Goal: Information Seeking & Learning: Learn about a topic

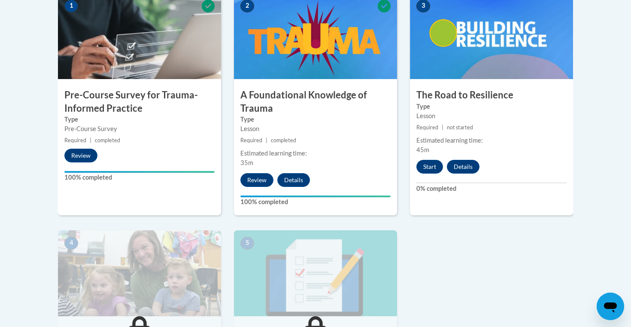
scroll to position [270, 0]
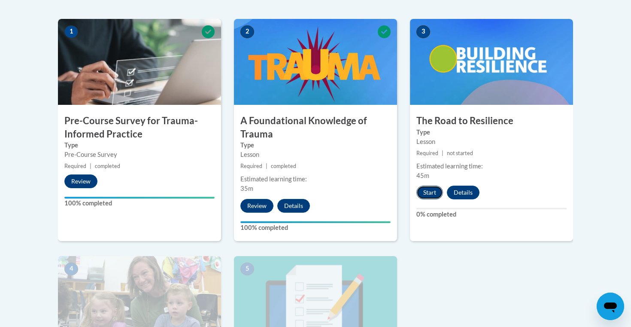
click at [431, 194] on button "Start" at bounding box center [430, 193] width 27 height 14
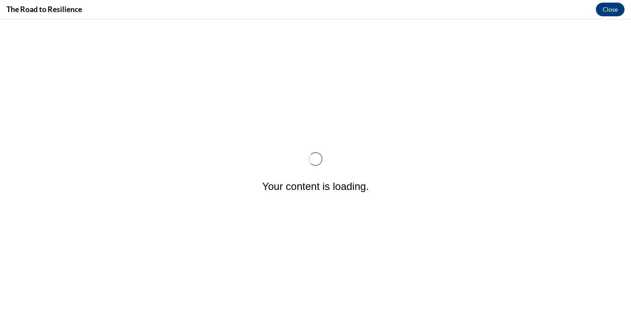
scroll to position [0, 0]
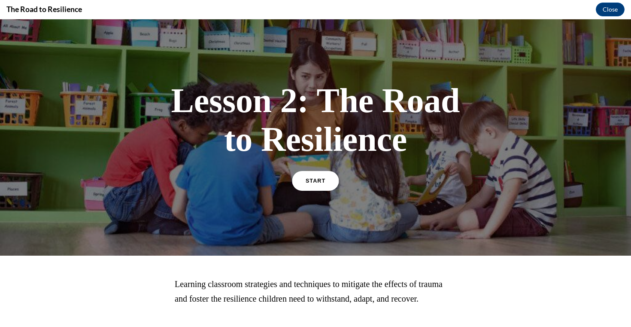
click at [310, 176] on link "START" at bounding box center [315, 181] width 47 height 20
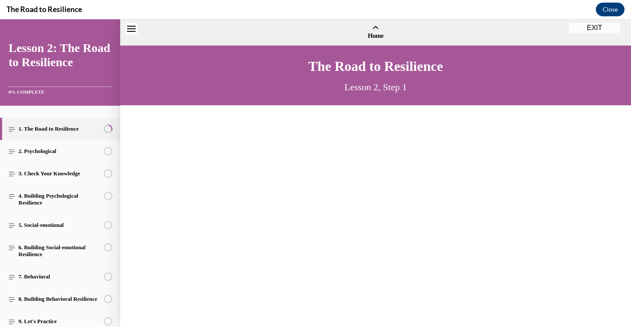
scroll to position [26, 0]
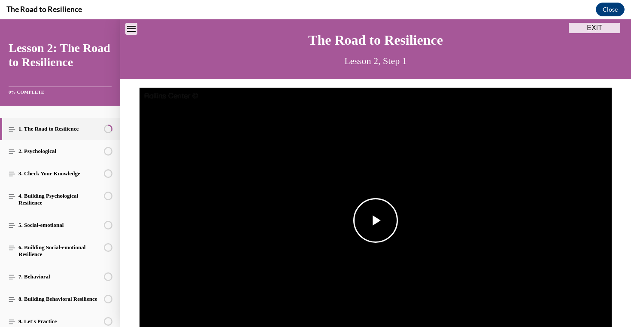
click at [363, 185] on img "Video player" at bounding box center [376, 221] width 473 height 266
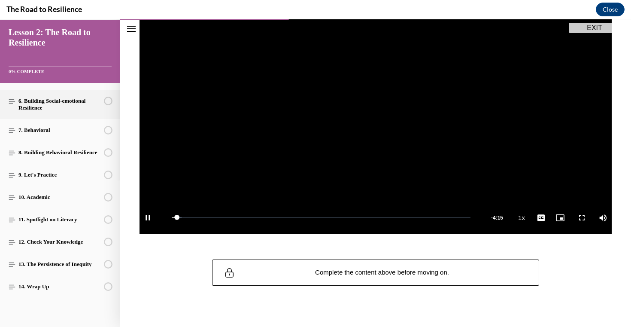
scroll to position [0, 0]
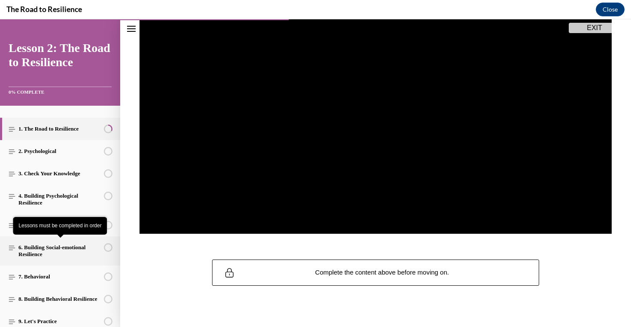
drag, startPoint x: 77, startPoint y: 237, endPoint x: 74, endPoint y: 110, distance: 126.8
click at [74, 186] on ol "1. The Road to Resilience 2. Psychological This lesson is currently unavailable…" at bounding box center [60, 281] width 120 height 326
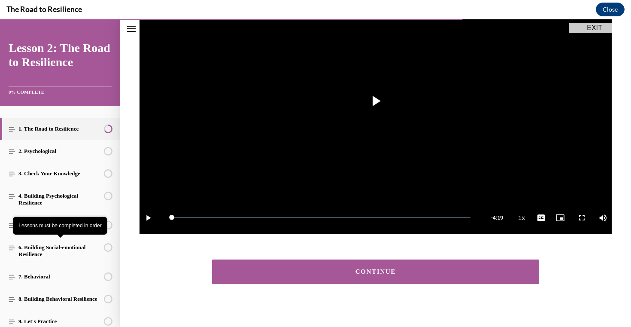
click at [400, 261] on button "CONTINUE" at bounding box center [375, 271] width 327 height 24
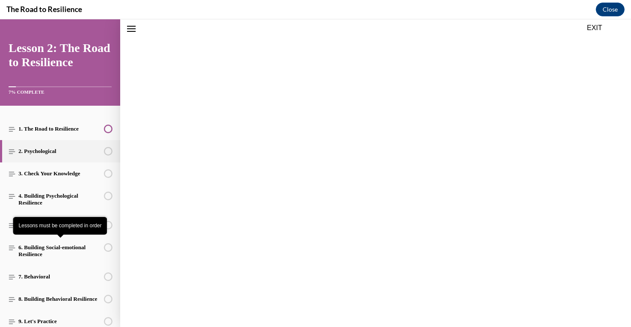
scroll to position [126, 0]
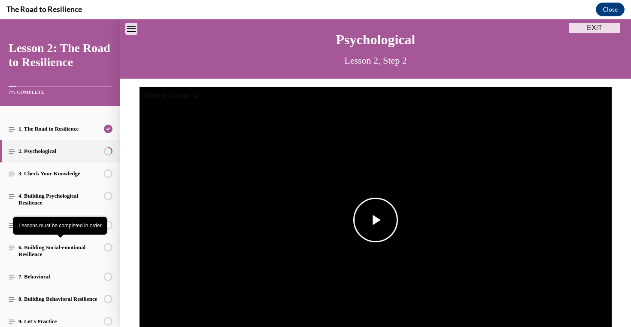
click at [371, 159] on img "Video player" at bounding box center [376, 220] width 473 height 266
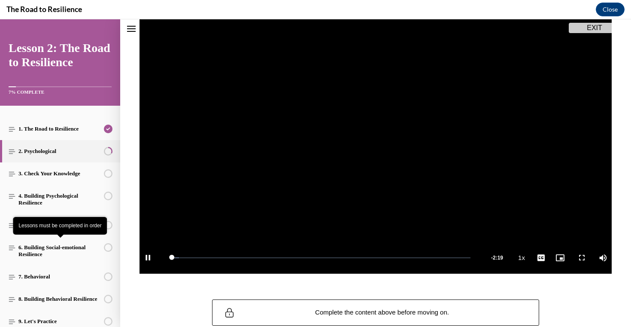
scroll to position [105, 0]
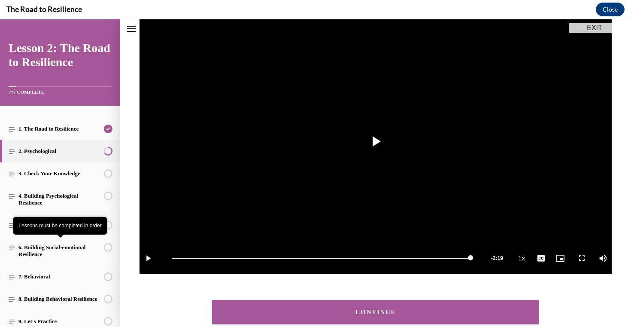
click at [373, 313] on div "CONTINUE" at bounding box center [376, 312] width 301 height 6
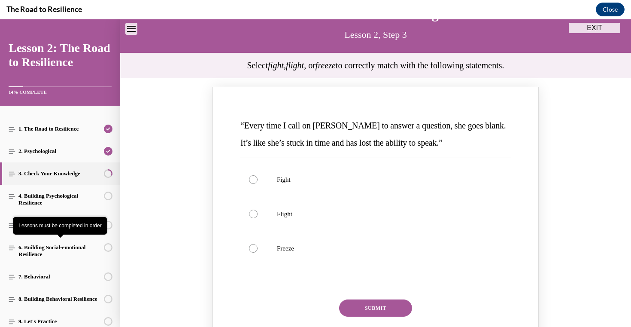
scroll to position [55, 0]
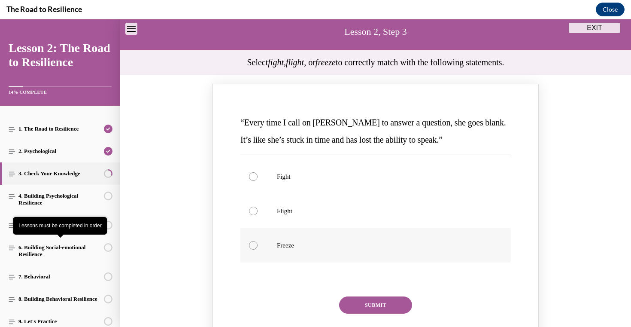
click at [287, 238] on label "Freeze" at bounding box center [376, 245] width 271 height 34
click at [258, 241] on input "Freeze" at bounding box center [253, 245] width 9 height 9
radio input "true"
click at [372, 307] on button "SUBMIT" at bounding box center [375, 304] width 73 height 17
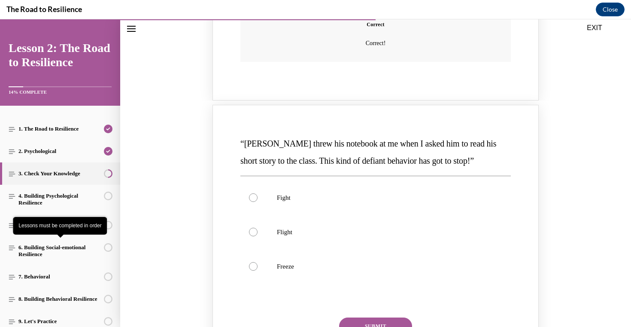
scroll to position [384, 0]
click at [290, 198] on p "Fight" at bounding box center [383, 197] width 213 height 9
click at [258, 198] on input "Fight" at bounding box center [253, 197] width 9 height 9
radio input "true"
click at [364, 322] on button "SUBMIT" at bounding box center [375, 325] width 73 height 17
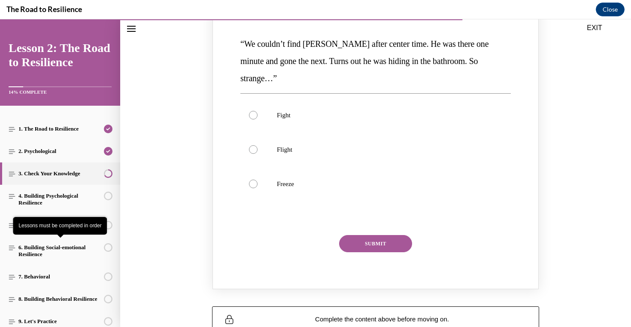
scroll to position [828, 0]
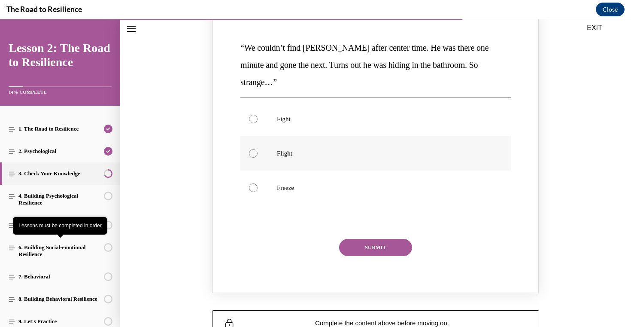
click at [323, 141] on label "Flight" at bounding box center [376, 153] width 271 height 34
click at [258, 149] on input "Flight" at bounding box center [253, 153] width 9 height 9
radio input "true"
click at [367, 239] on button "SUBMIT" at bounding box center [375, 247] width 73 height 17
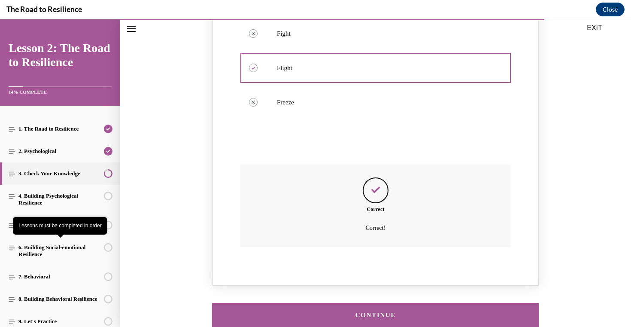
scroll to position [946, 0]
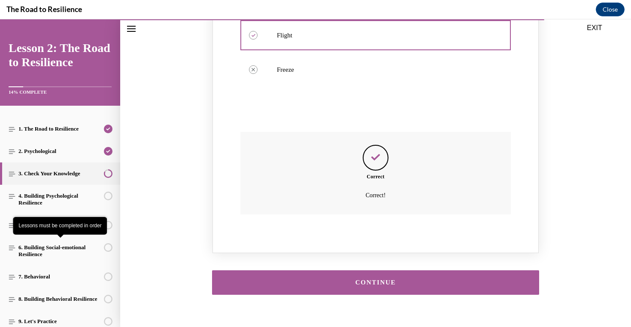
click at [363, 270] on button "CONTINUE" at bounding box center [375, 282] width 327 height 24
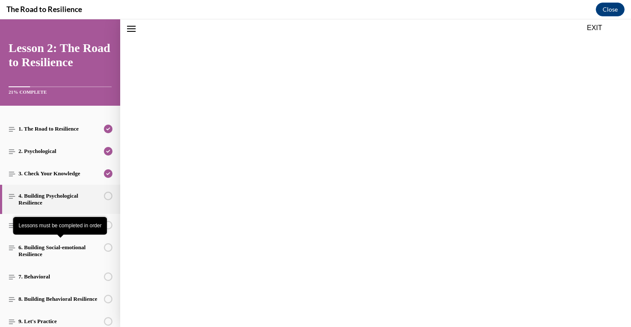
scroll to position [27, 0]
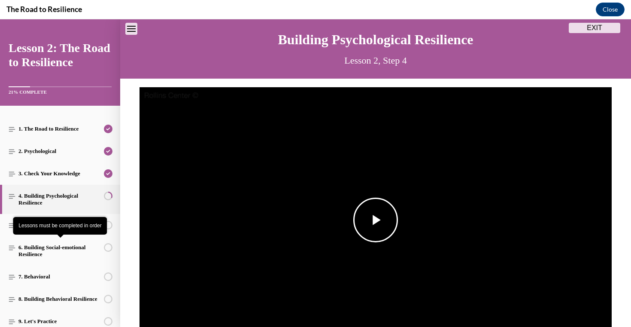
click at [435, 190] on img "Video player" at bounding box center [376, 220] width 473 height 266
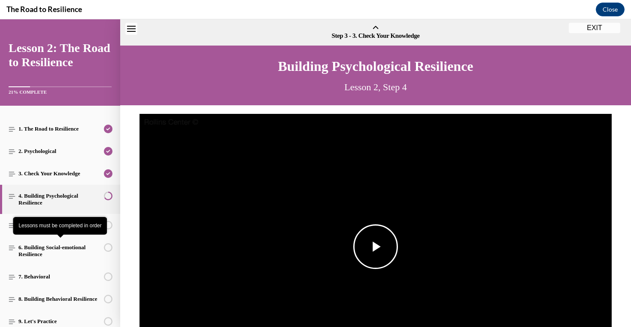
scroll to position [152, 0]
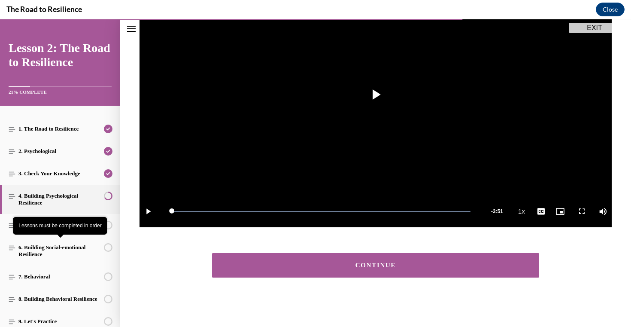
click at [415, 262] on div "CONTINUE" at bounding box center [376, 265] width 301 height 6
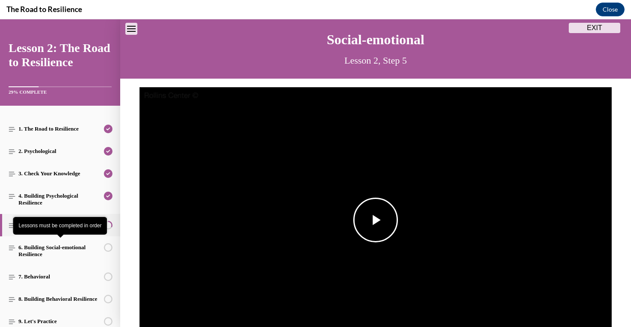
click at [376, 220] on span "Video player" at bounding box center [376, 220] width 0 height 0
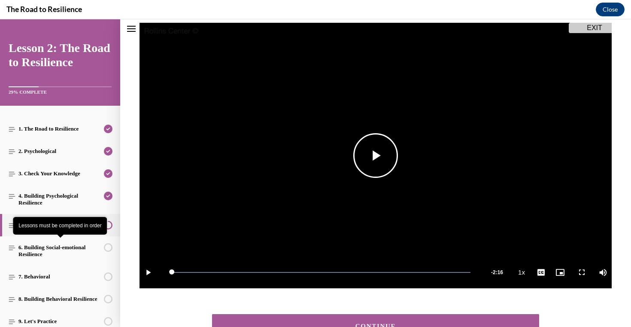
scroll to position [152, 0]
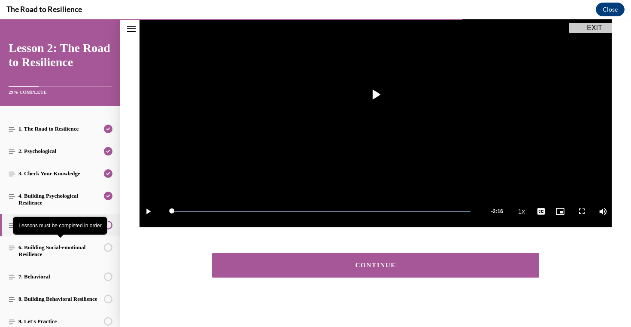
click at [320, 267] on div "CONTINUE" at bounding box center [376, 265] width 301 height 6
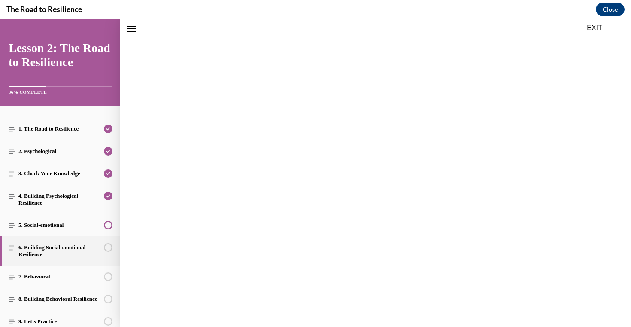
scroll to position [126, 0]
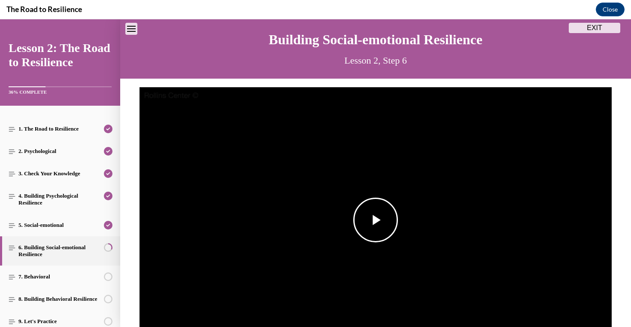
click at [329, 229] on img "Video player" at bounding box center [376, 220] width 473 height 266
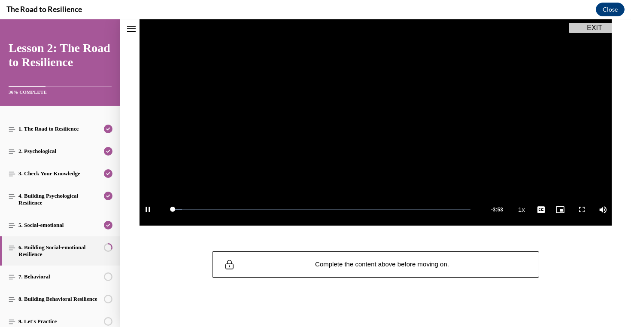
scroll to position [0, 0]
